Goal: Navigation & Orientation: Go to known website

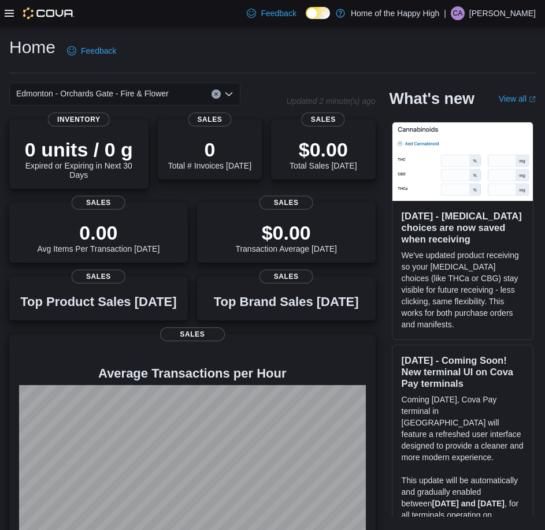
click at [519, 17] on p "[PERSON_NAME]" at bounding box center [502, 13] width 66 height 14
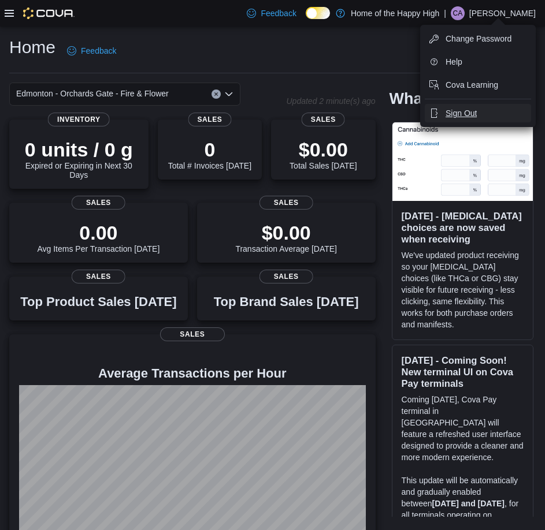
click at [473, 119] on button "Sign Out" at bounding box center [478, 113] width 106 height 18
